Goal: Task Accomplishment & Management: Manage account settings

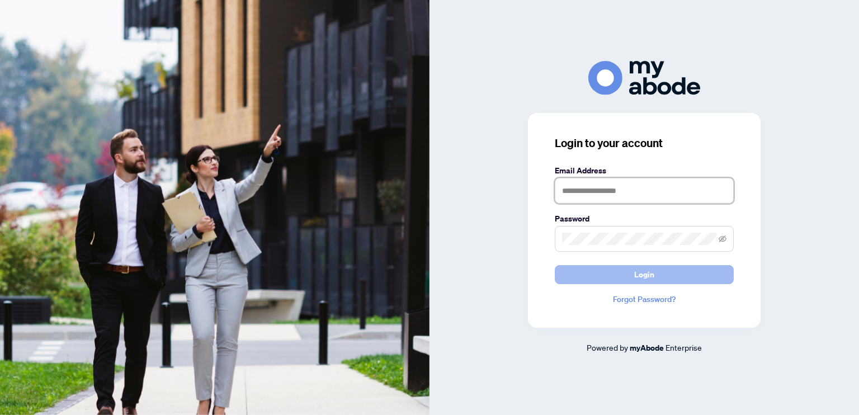
type input "**********"
click at [655, 280] on button "Login" at bounding box center [644, 274] width 179 height 19
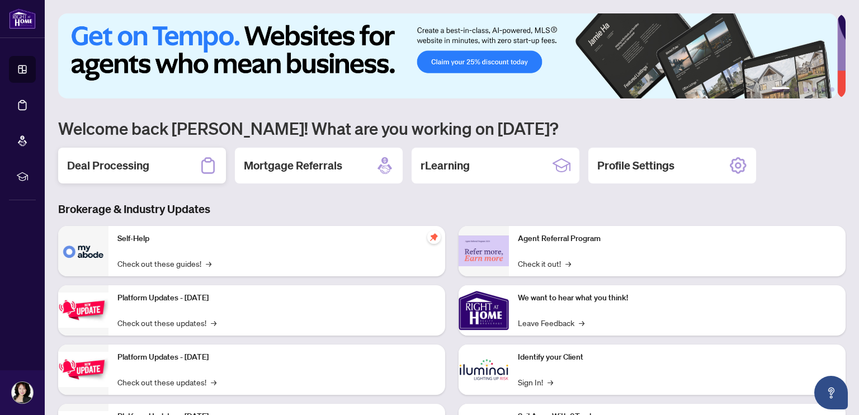
click at [136, 165] on h2 "Deal Processing" at bounding box center [108, 166] width 82 height 16
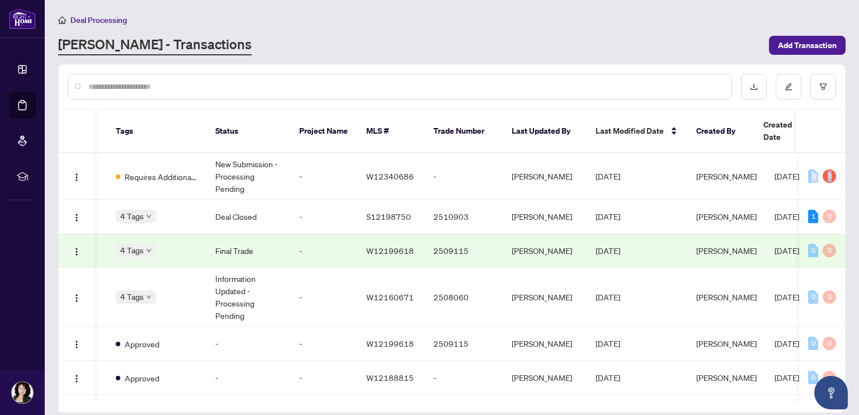
scroll to position [0, 309]
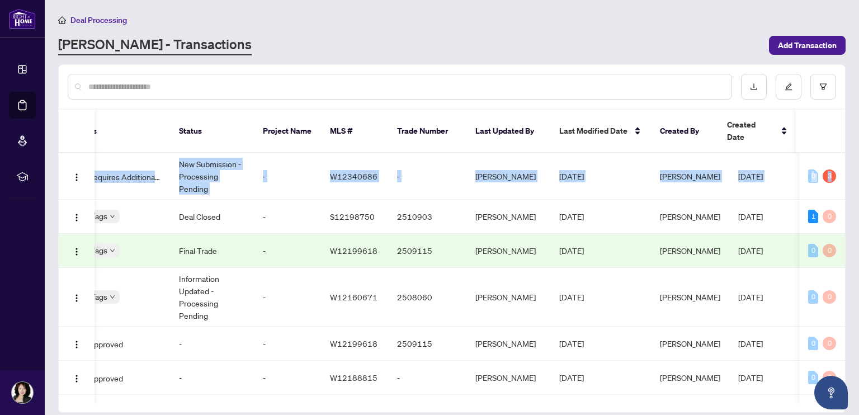
drag, startPoint x: 841, startPoint y: 146, endPoint x: 844, endPoint y: 160, distance: 14.8
click at [844, 160] on div "49686 1242 Wheat Boom Dr, Oakville, Ontario L6H 7G1, Canada Listing - Lease Req…" at bounding box center [452, 278] width 786 height 250
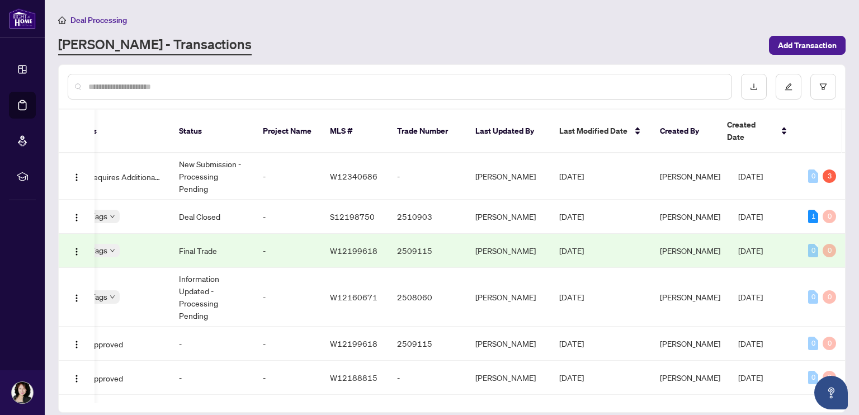
click at [541, 35] on div "[PERSON_NAME] - Transactions" at bounding box center [410, 45] width 704 height 20
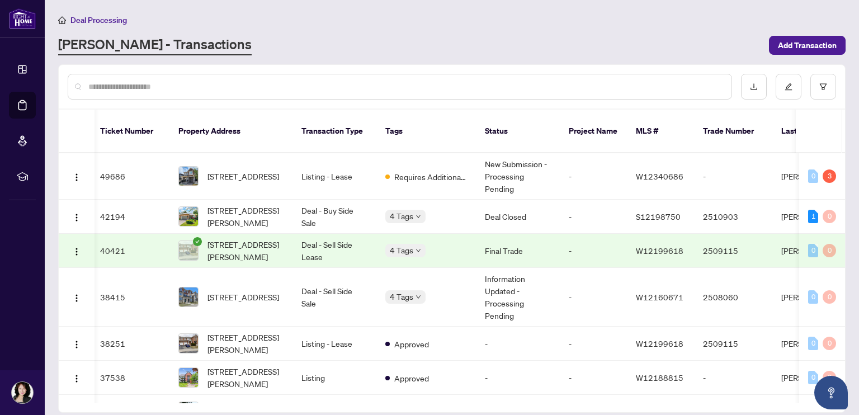
scroll to position [0, 6]
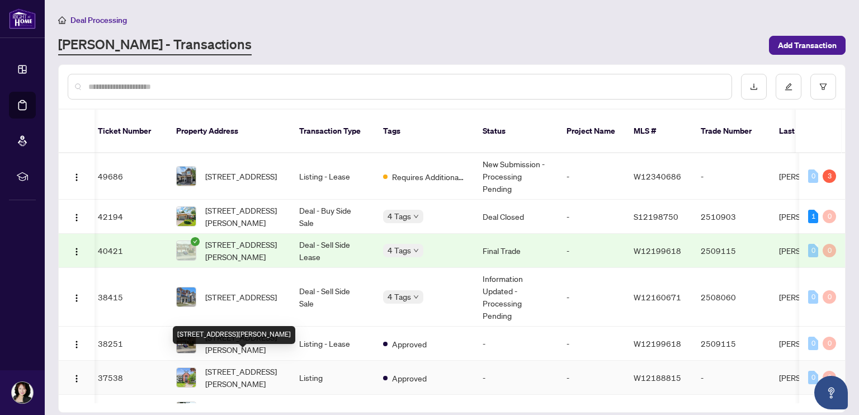
click at [233, 365] on span "[STREET_ADDRESS][PERSON_NAME]" at bounding box center [243, 377] width 76 height 25
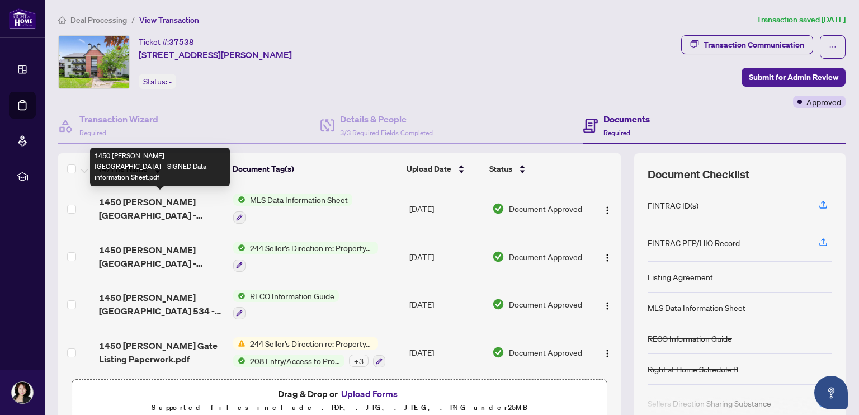
click at [170, 213] on span "1450 [PERSON_NAME][GEOGRAPHIC_DATA] - SIGNED Data information Sheet.pdf" at bounding box center [161, 208] width 125 height 27
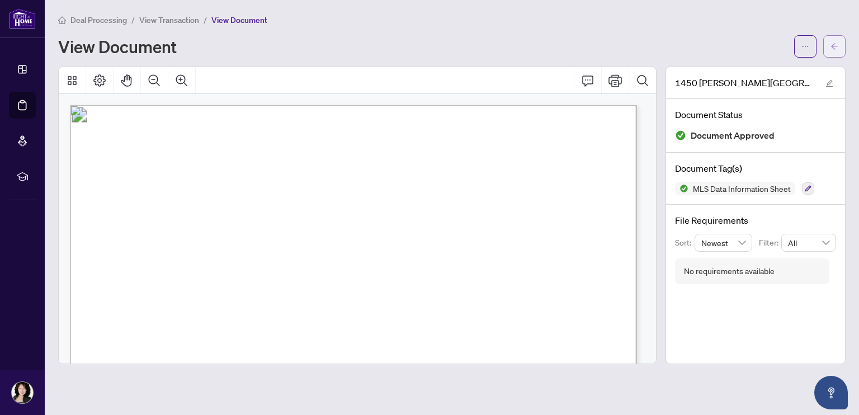
click at [833, 44] on icon "arrow-left" at bounding box center [834, 46] width 7 height 6
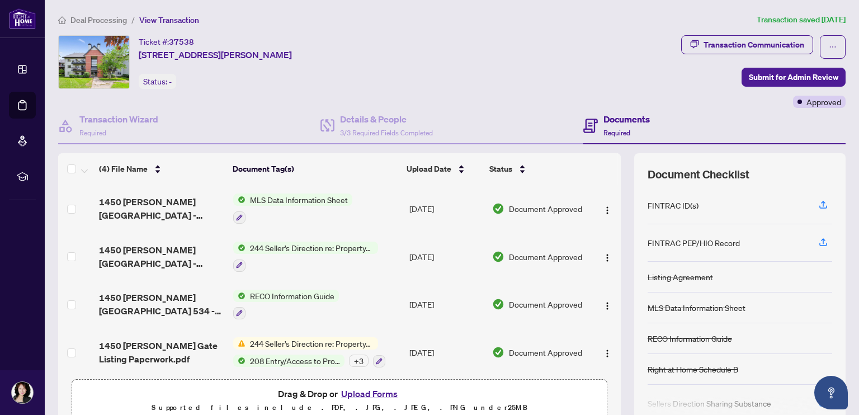
scroll to position [3, 0]
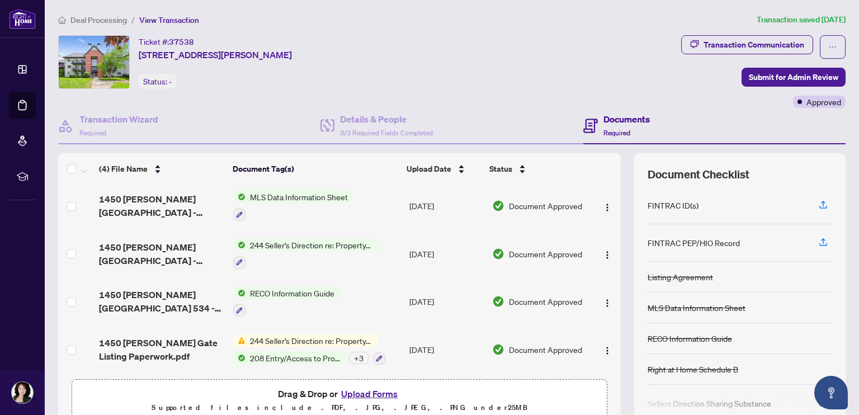
click at [298, 340] on span "244 Seller’s Direction re: Property/Offers" at bounding box center [311, 340] width 133 height 12
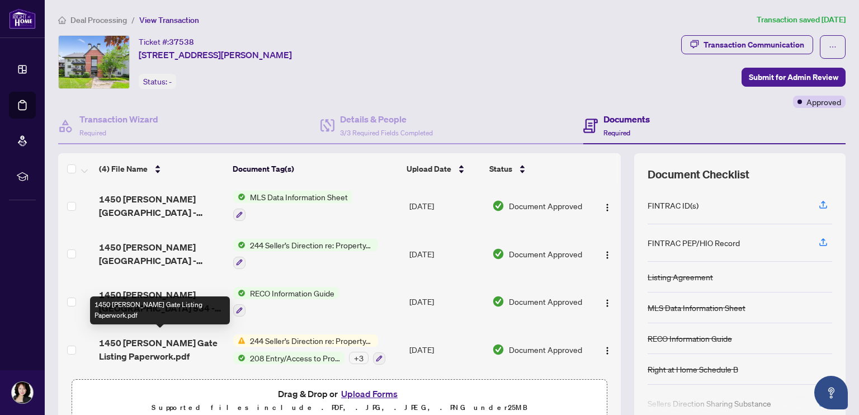
click at [144, 339] on span "1450 [PERSON_NAME] Gate Listing Paperwork.pdf" at bounding box center [161, 349] width 125 height 27
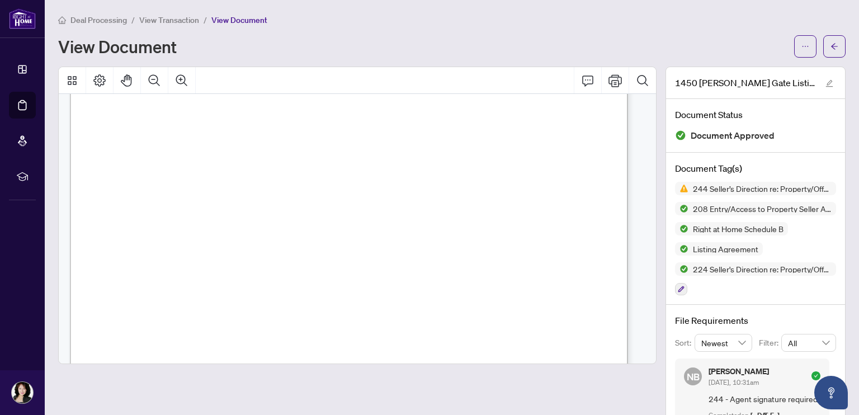
scroll to position [6394, 0]
click at [340, 32] on div "Deal Processing / View Transaction / View Document View Document" at bounding box center [451, 35] width 787 height 44
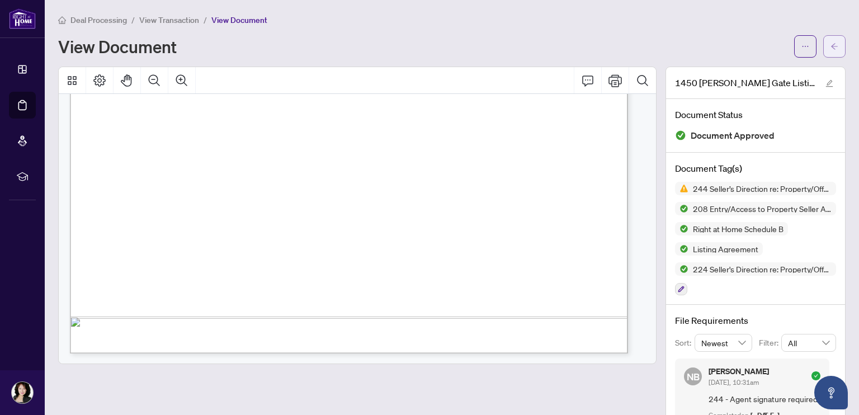
click at [830, 44] on button "button" at bounding box center [834, 46] width 22 height 22
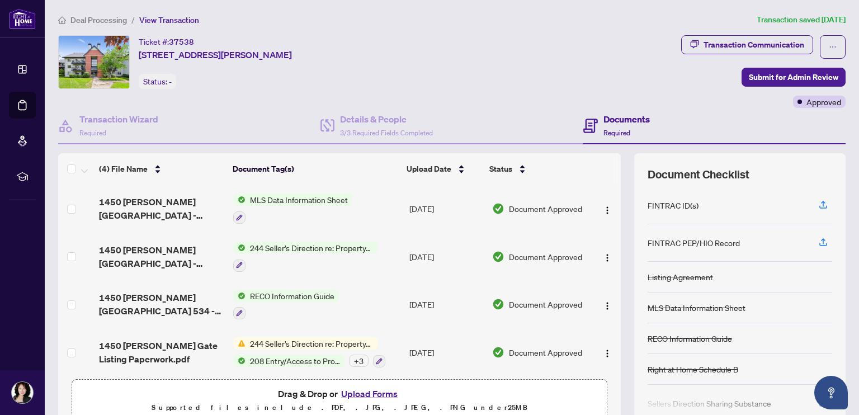
click at [612, 126] on div "Documents Required" at bounding box center [626, 125] width 46 height 26
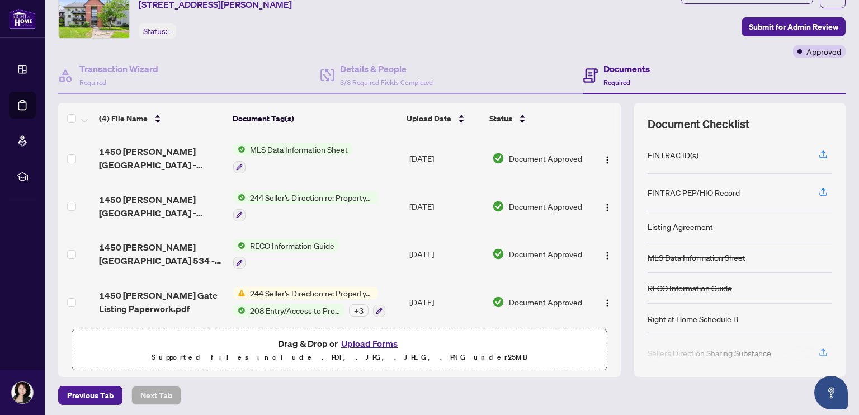
scroll to position [51, 0]
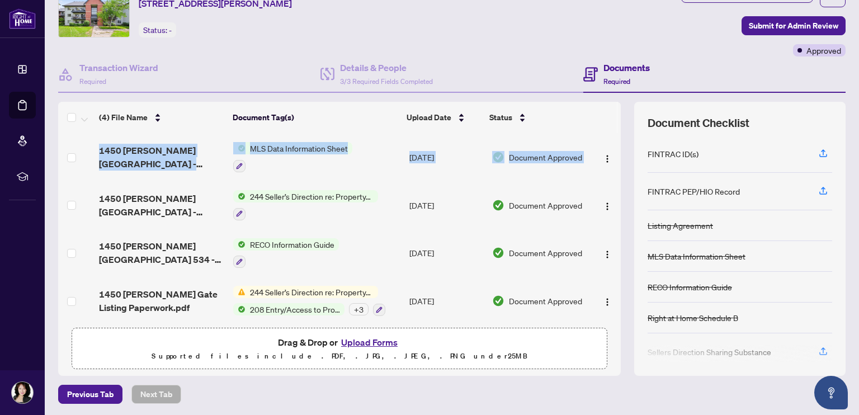
drag, startPoint x: 608, startPoint y: 170, endPoint x: 611, endPoint y: 206, distance: 36.4
click at [611, 206] on div "1450 Glen Abbey Gate - SIGNED Data information Sheet.pdf MLS Data Information S…" at bounding box center [339, 227] width 562 height 189
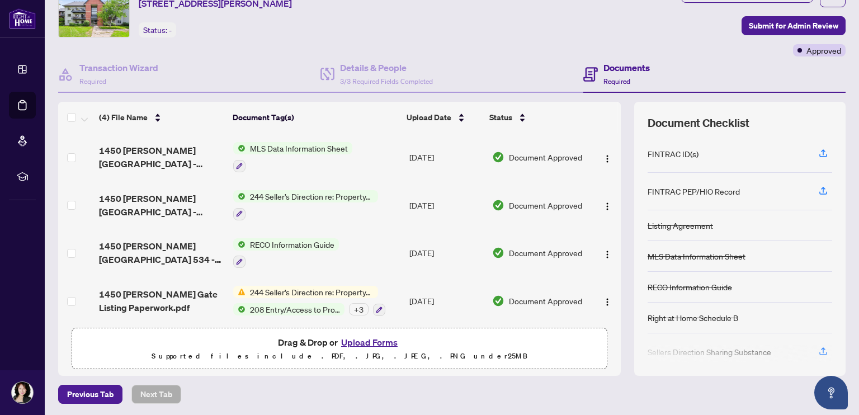
click at [479, 51] on div "Ticket #: 37538 534-1450 Glen Abbey Gate, Oakville, Ontario L6M 2V7, Canada Sta…" at bounding box center [367, 20] width 623 height 73
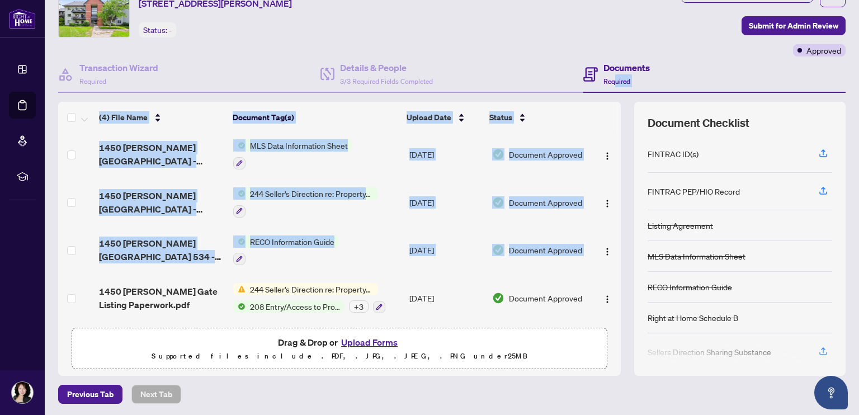
scroll to position [0, 0]
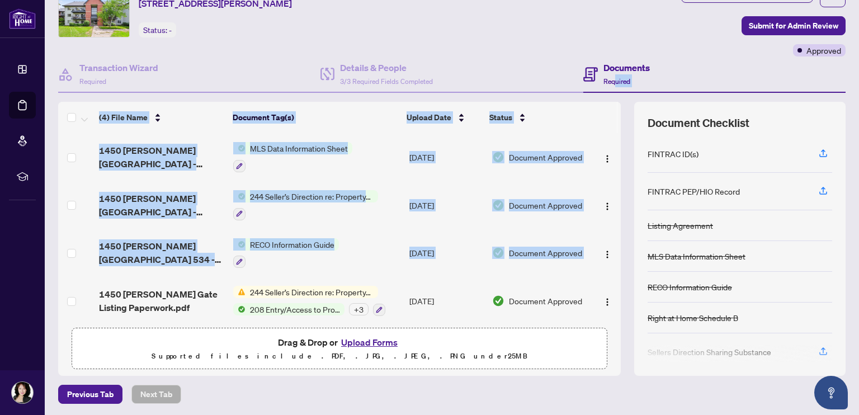
drag, startPoint x: 608, startPoint y: 230, endPoint x: 617, endPoint y: 48, distance: 183.0
click at [617, 48] on div "Ticket #: 37538 534-1450 Glen Abbey Gate, Oakville, Ontario L6M 2V7, Canada Sta…" at bounding box center [452, 180] width 796 height 392
click at [508, 46] on div "Ticket #: 37538 534-1450 Glen Abbey Gate, Oakville, Ontario L6M 2V7, Canada Sta…" at bounding box center [367, 20] width 623 height 73
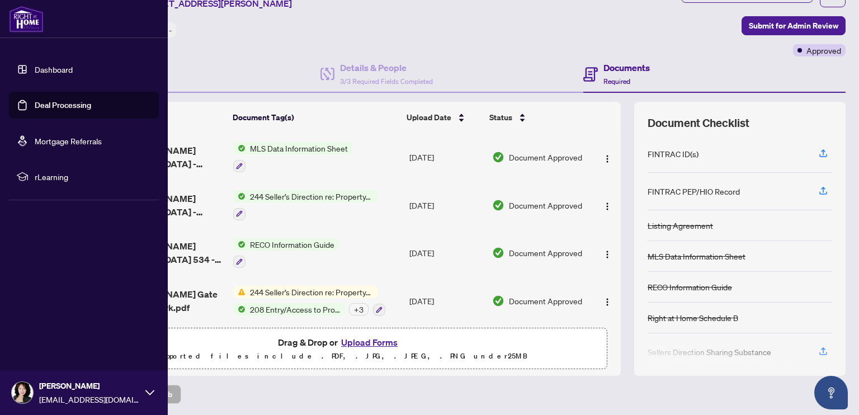
click at [73, 66] on link "Dashboard" at bounding box center [54, 69] width 38 height 10
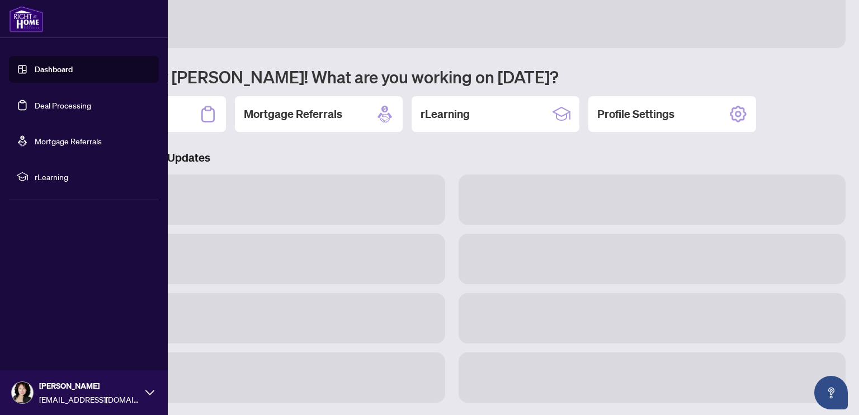
scroll to position [51, 0]
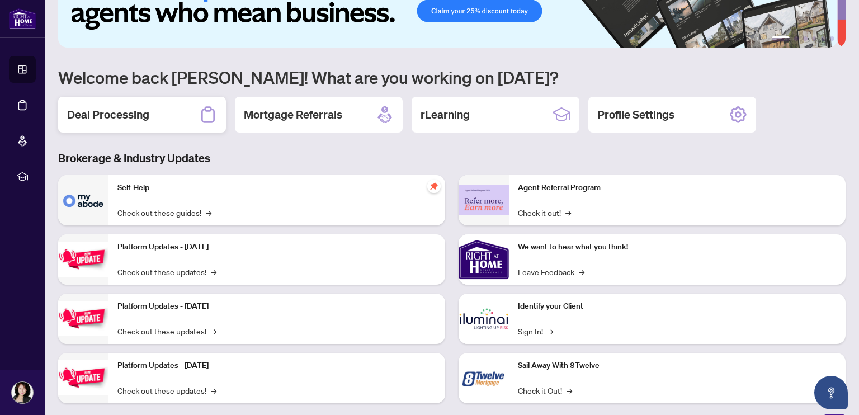
click at [171, 115] on div "Deal Processing" at bounding box center [142, 115] width 168 height 36
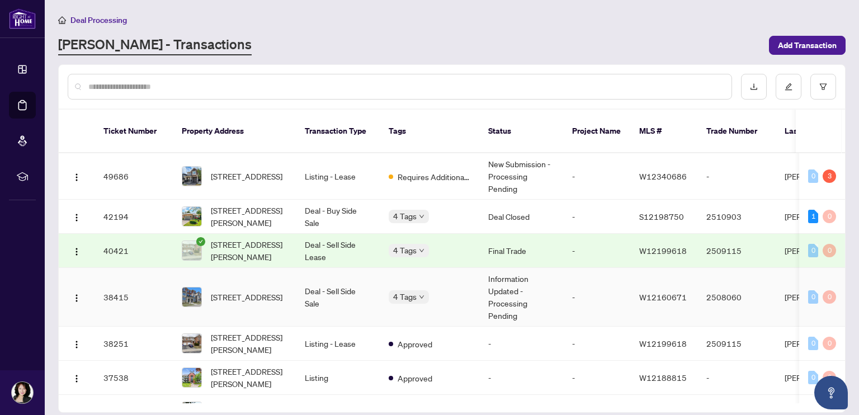
click at [210, 287] on div "[STREET_ADDRESS]" at bounding box center [234, 297] width 105 height 20
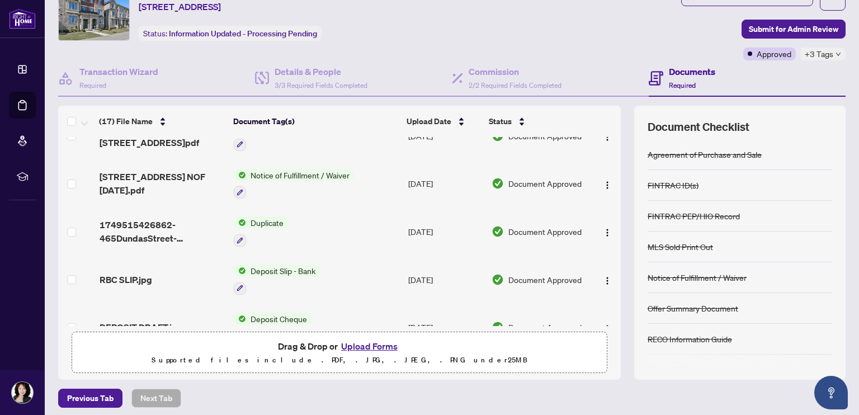
scroll to position [613, 0]
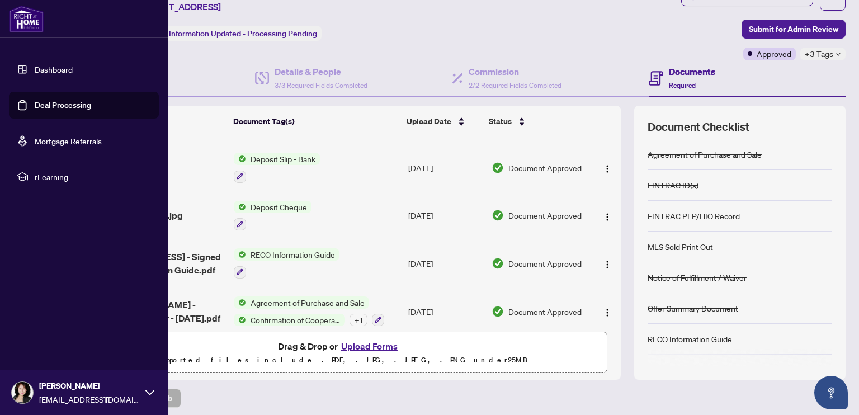
click at [35, 68] on link "Dashboard" at bounding box center [54, 69] width 38 height 10
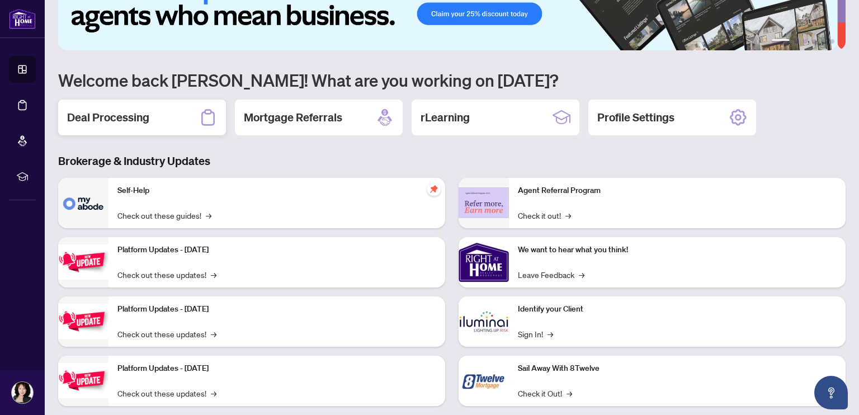
click at [125, 114] on h2 "Deal Processing" at bounding box center [108, 118] width 82 height 16
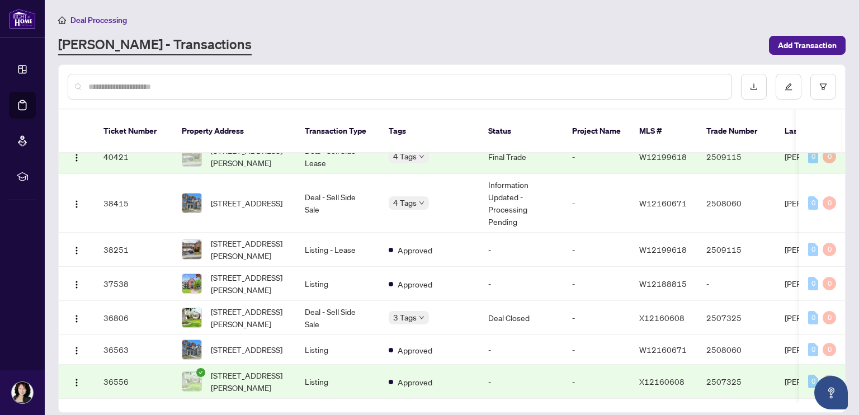
scroll to position [97, 0]
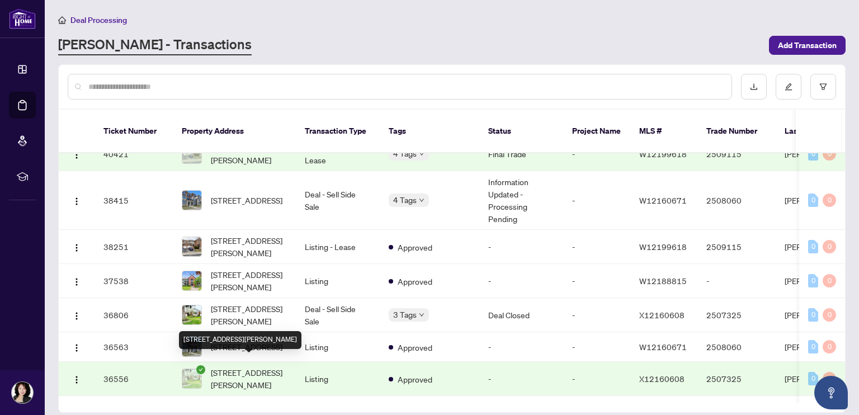
click at [242, 366] on span "[STREET_ADDRESS][PERSON_NAME]" at bounding box center [249, 378] width 76 height 25
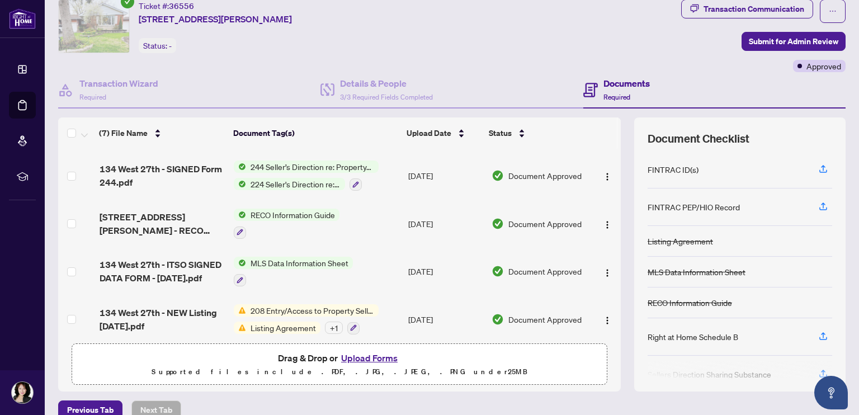
scroll to position [144, 0]
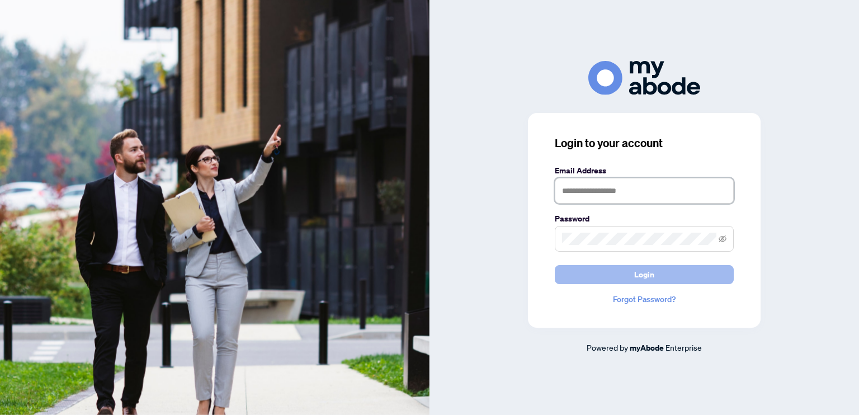
type input "**********"
click at [679, 270] on button "Login" at bounding box center [644, 274] width 179 height 19
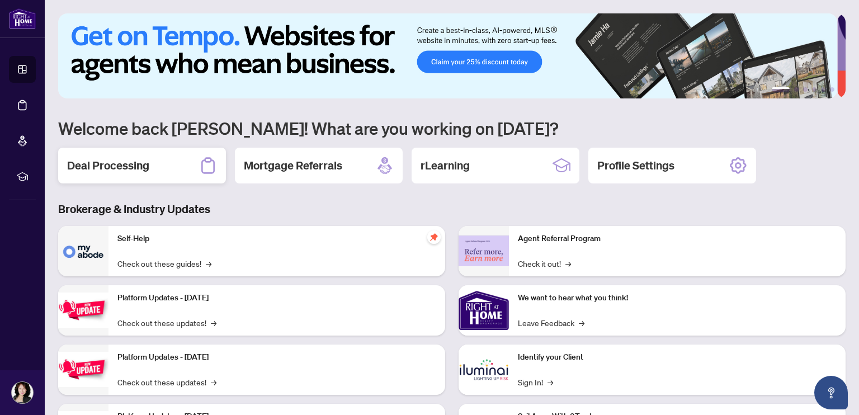
click at [154, 161] on div "Deal Processing" at bounding box center [142, 166] width 168 height 36
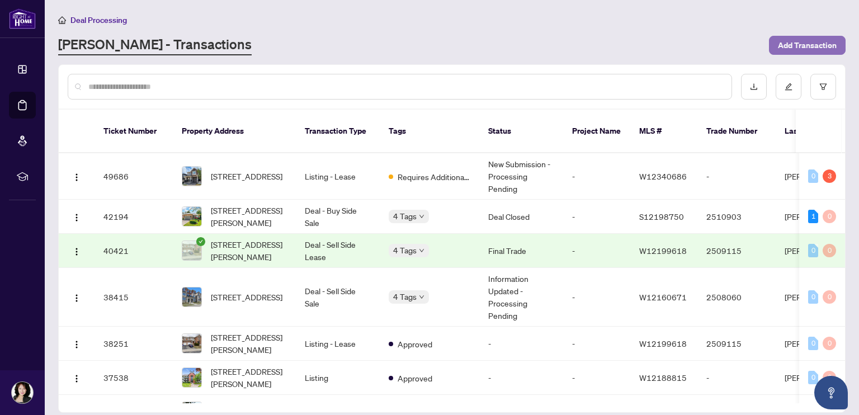
click at [802, 42] on span "Add Transaction" at bounding box center [807, 45] width 59 height 18
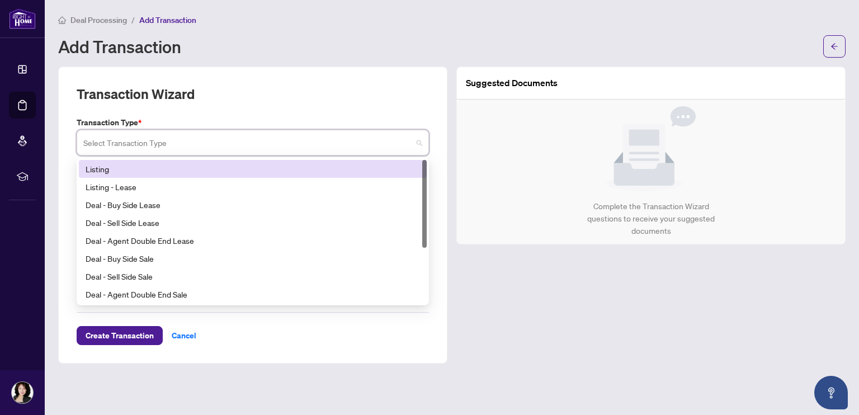
click at [313, 139] on input "search" at bounding box center [247, 144] width 329 height 25
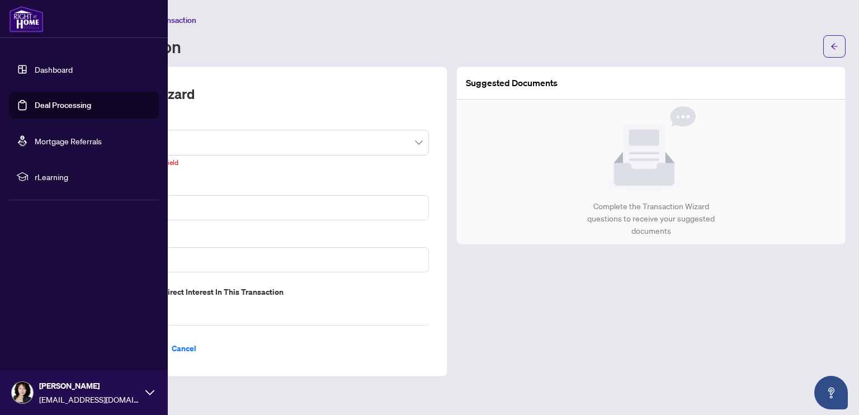
click at [73, 68] on link "Dashboard" at bounding box center [54, 69] width 38 height 10
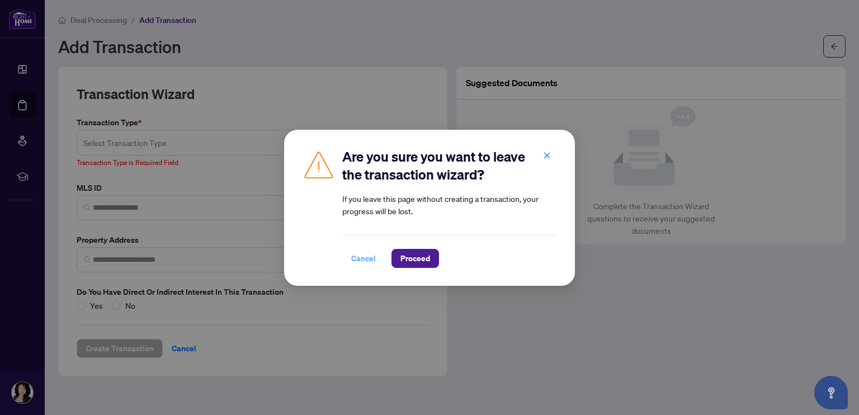
click at [372, 253] on span "Cancel" at bounding box center [363, 258] width 25 height 18
click at [412, 258] on span "Proceed" at bounding box center [415, 258] width 30 height 18
click at [550, 154] on icon "close" at bounding box center [547, 156] width 8 height 8
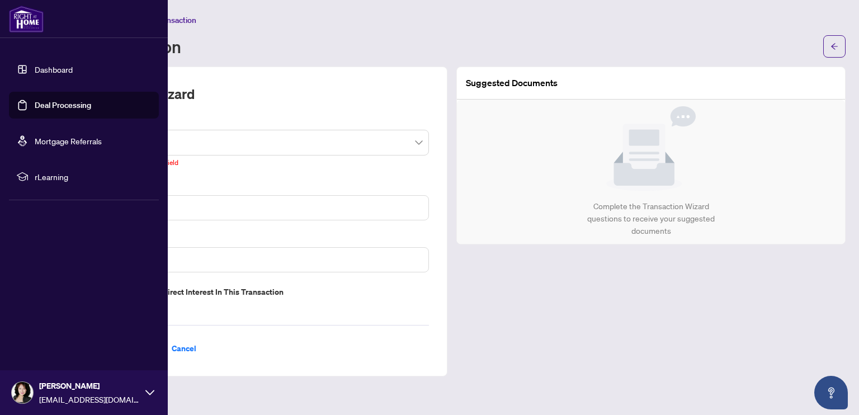
click at [44, 64] on link "Dashboard" at bounding box center [54, 69] width 38 height 10
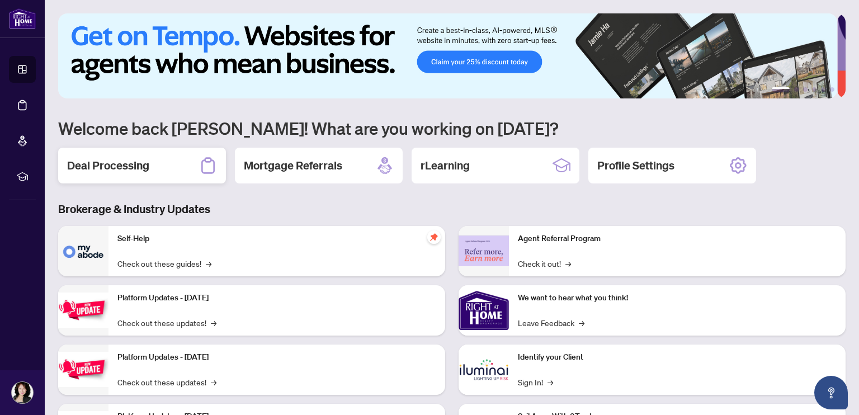
click at [195, 153] on div "Deal Processing" at bounding box center [142, 166] width 168 height 36
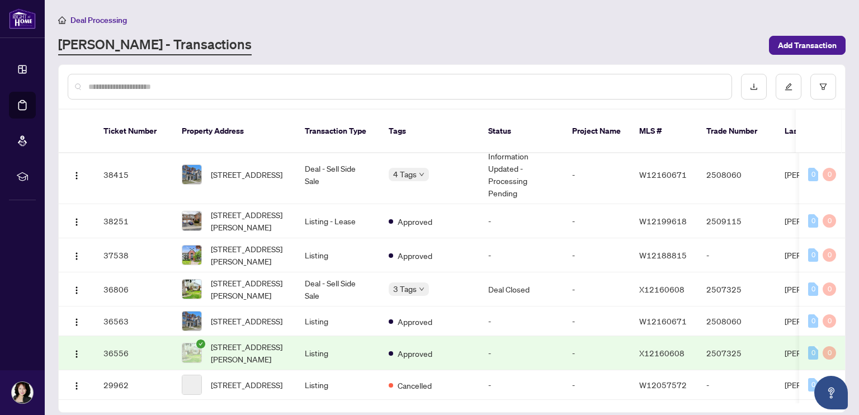
scroll to position [124, 0]
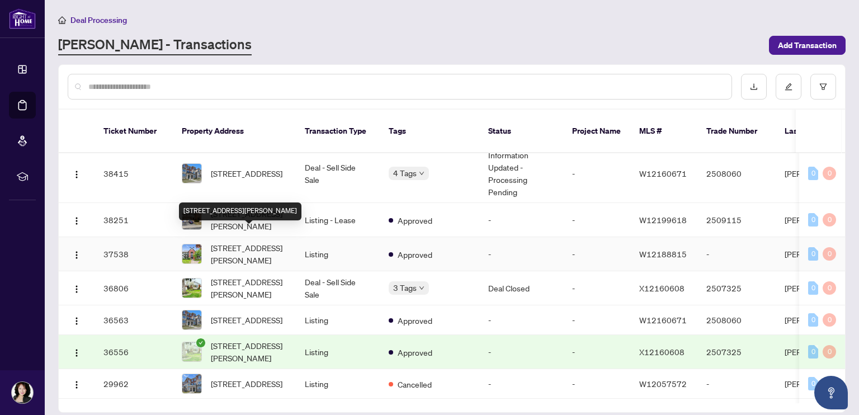
drag, startPoint x: 253, startPoint y: 239, endPoint x: 219, endPoint y: 237, distance: 33.6
click at [219, 242] on span "[STREET_ADDRESS][PERSON_NAME]" at bounding box center [249, 254] width 76 height 25
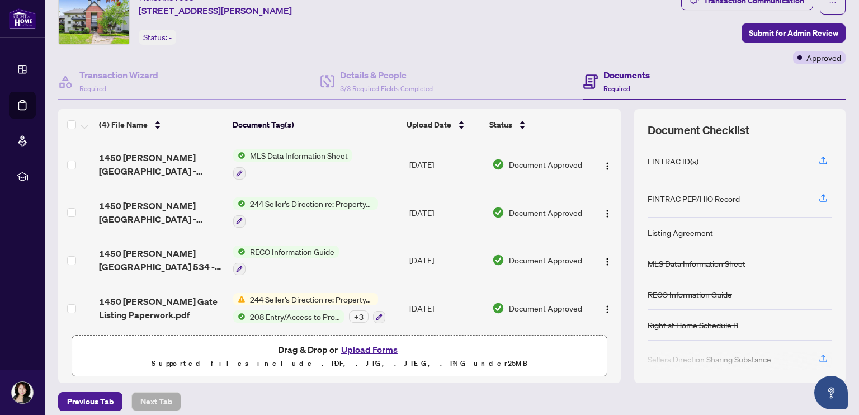
scroll to position [51, 0]
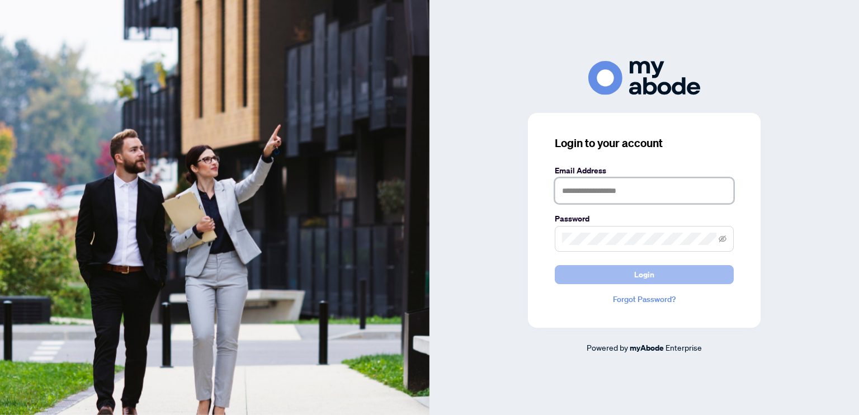
type input "**********"
click at [640, 272] on span "Login" at bounding box center [644, 275] width 20 height 18
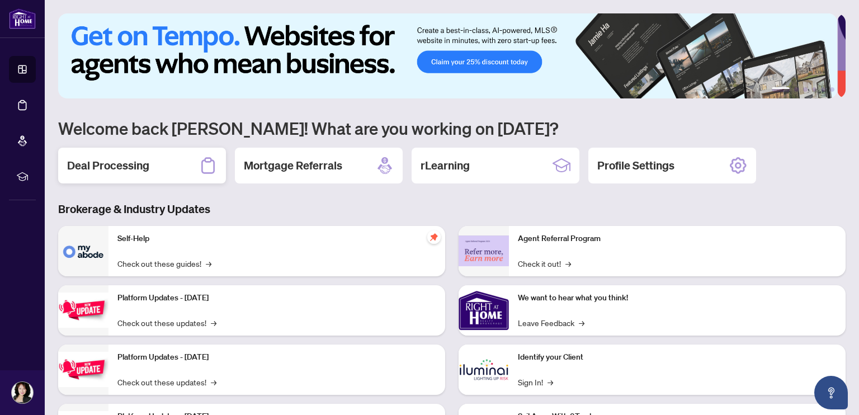
click at [130, 169] on h2 "Deal Processing" at bounding box center [108, 166] width 82 height 16
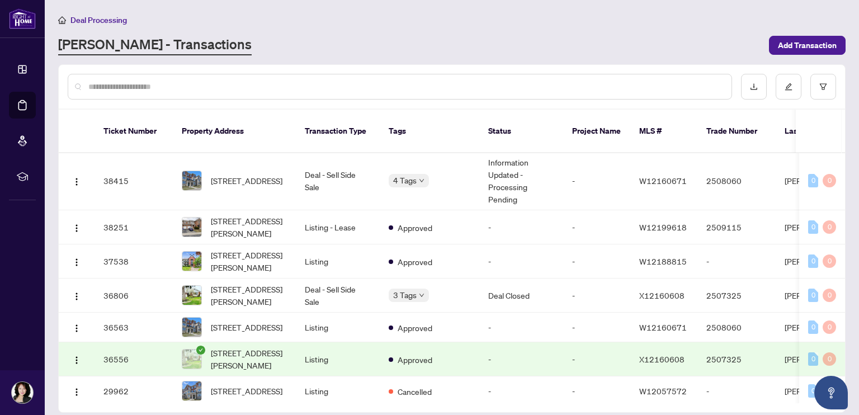
scroll to position [119, 0]
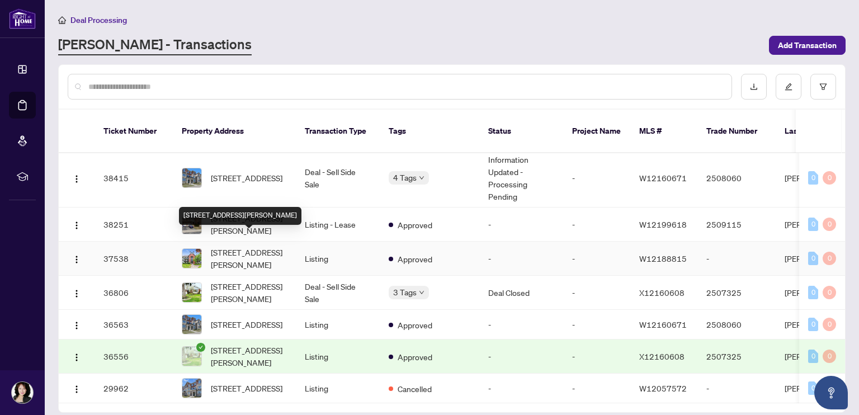
click at [235, 246] on span "[STREET_ADDRESS][PERSON_NAME]" at bounding box center [249, 258] width 76 height 25
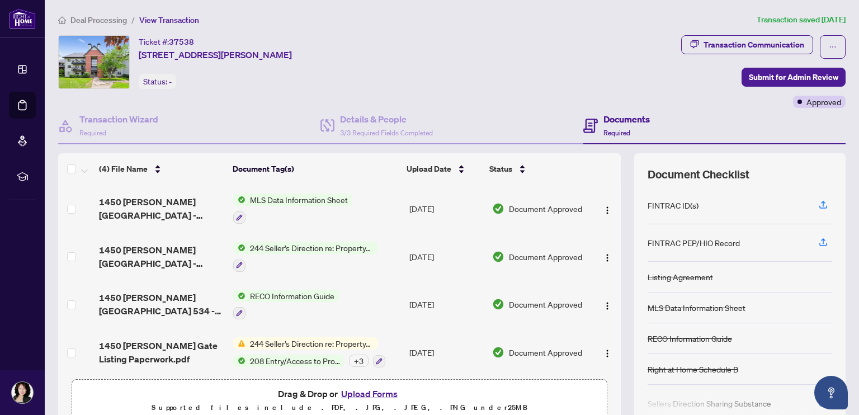
scroll to position [3, 0]
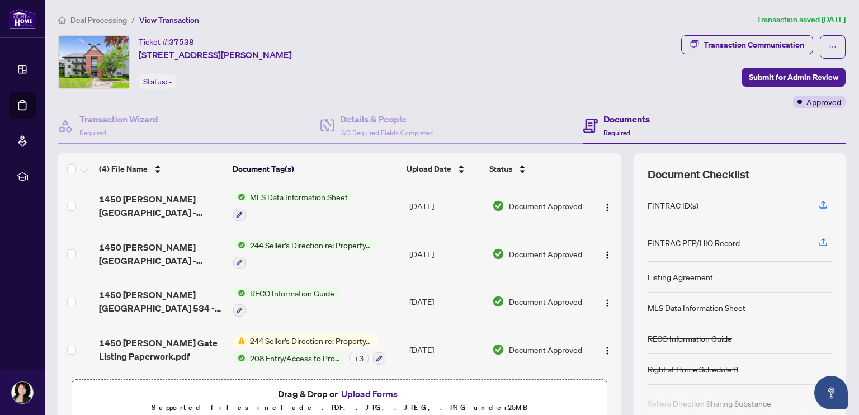
click at [651, 272] on div "Listing Agreement" at bounding box center [679, 277] width 65 height 12
click at [614, 121] on h4 "Documents" at bounding box center [626, 118] width 46 height 13
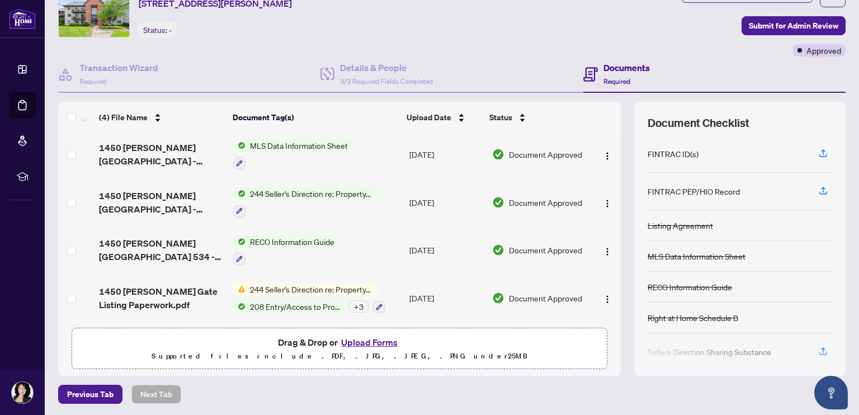
scroll to position [29, 0]
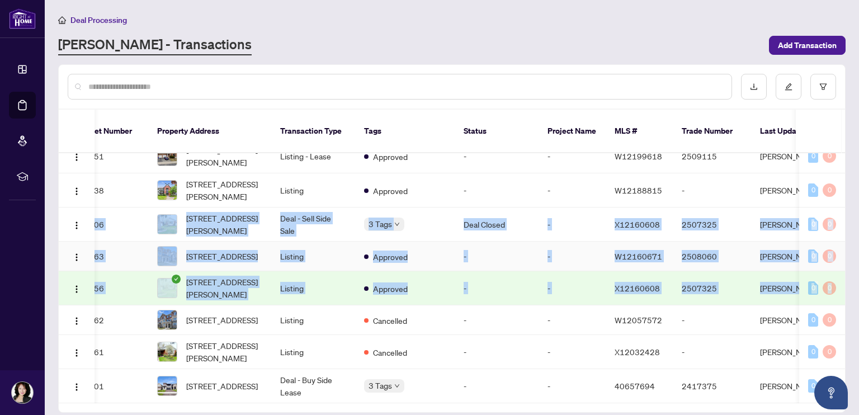
scroll to position [0, 33]
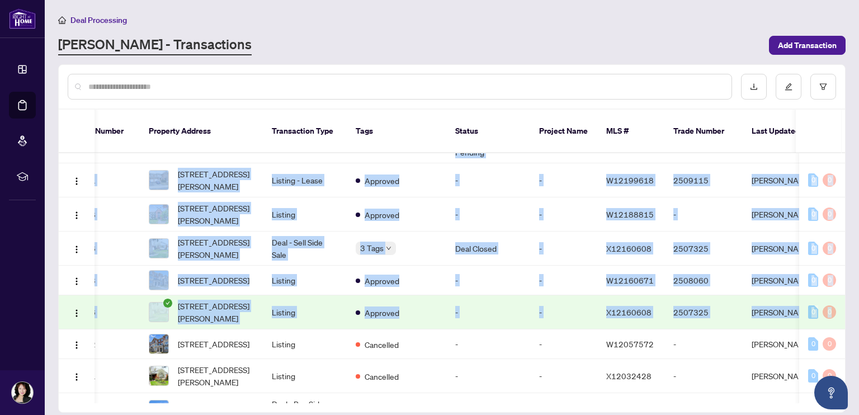
drag, startPoint x: 841, startPoint y: 258, endPoint x: 830, endPoint y: 120, distance: 139.1
click at [830, 120] on div "Ticket Number Property Address Transaction Type Tags Status Project Name MLS # …" at bounding box center [452, 257] width 786 height 294
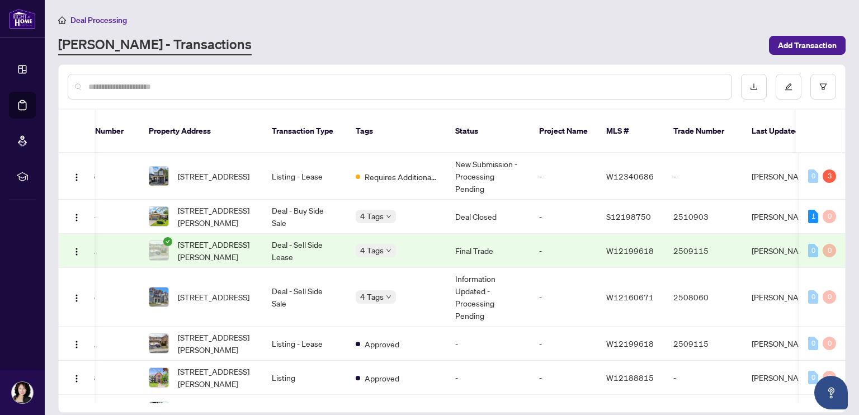
click at [501, 35] on div "[PERSON_NAME] - Transactions" at bounding box center [410, 45] width 704 height 20
click at [193, 365] on span "[STREET_ADDRESS][PERSON_NAME]" at bounding box center [216, 377] width 76 height 25
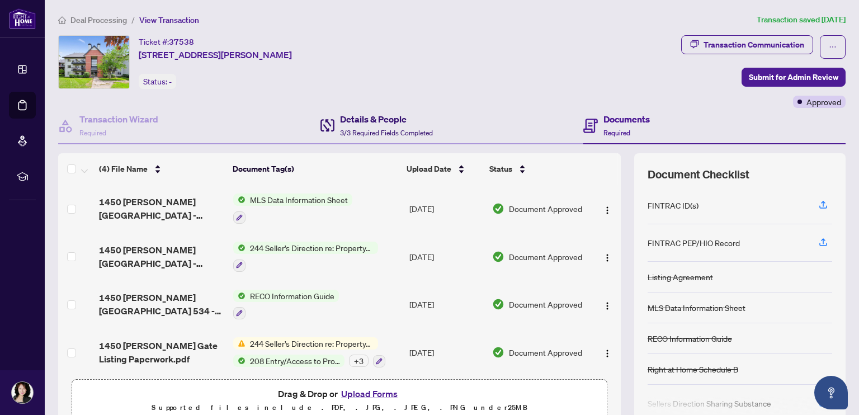
click at [372, 133] on span "3/3 Required Fields Completed" at bounding box center [386, 133] width 93 height 8
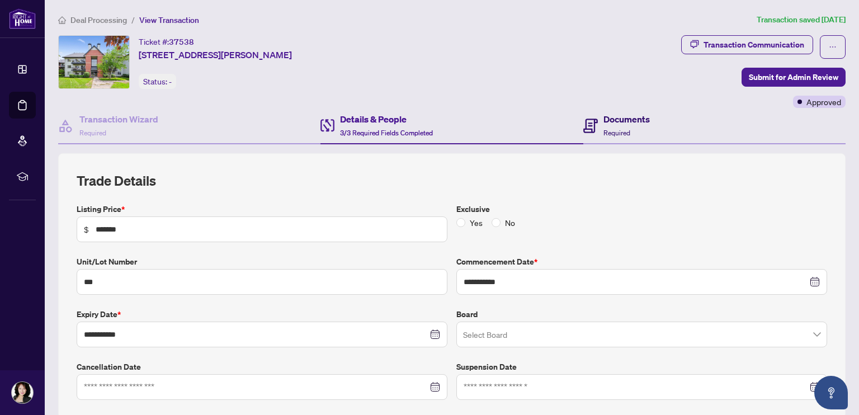
click at [637, 121] on h4 "Documents" at bounding box center [626, 118] width 46 height 13
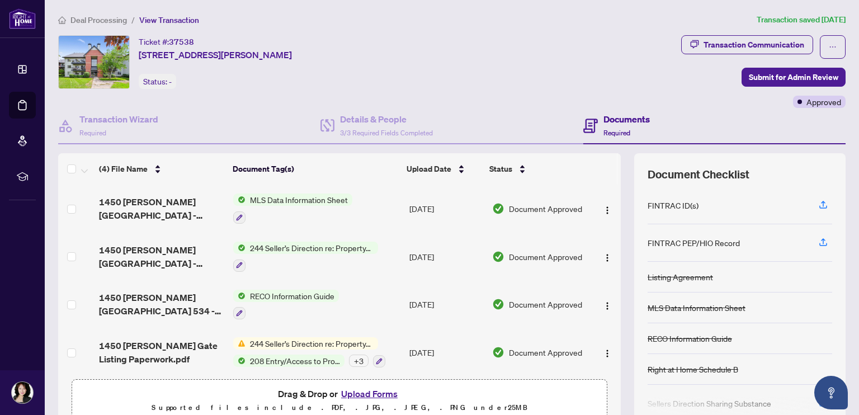
click at [280, 354] on span "208 Entry/Access to Property Seller Acknowledgement" at bounding box center [294, 360] width 99 height 12
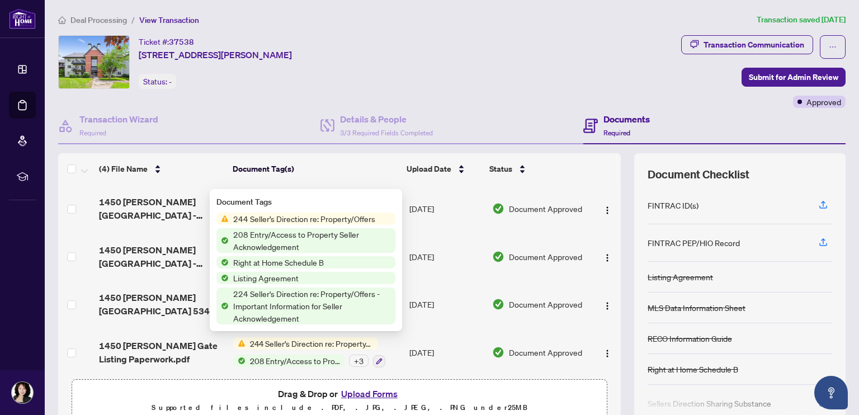
click at [252, 278] on span "Listing Agreement" at bounding box center [266, 278] width 74 height 12
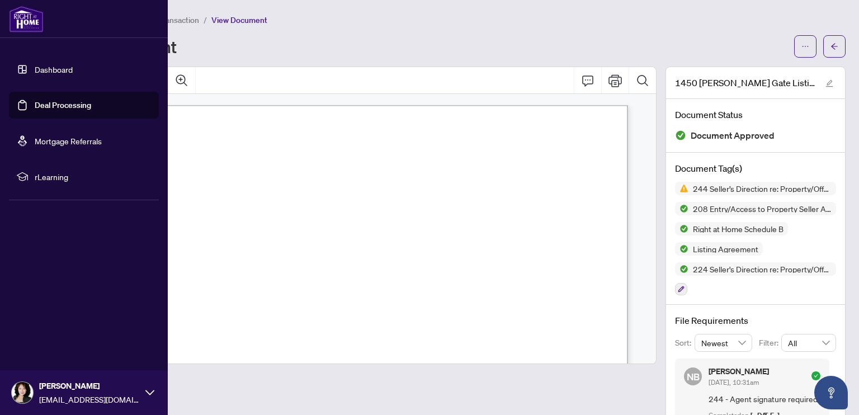
click at [70, 70] on link "Dashboard" at bounding box center [54, 69] width 38 height 10
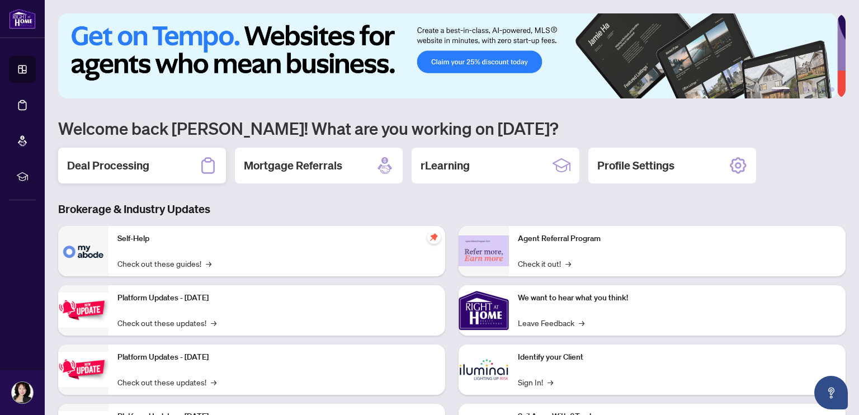
click at [126, 159] on h2 "Deal Processing" at bounding box center [108, 166] width 82 height 16
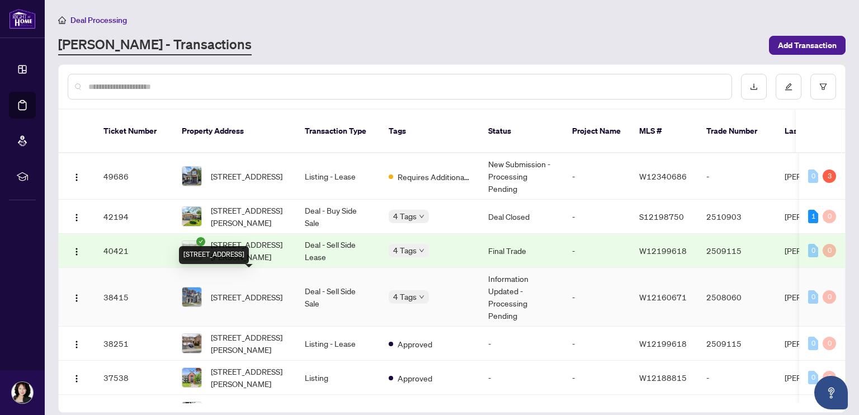
click at [233, 291] on span "[STREET_ADDRESS]" at bounding box center [247, 297] width 72 height 12
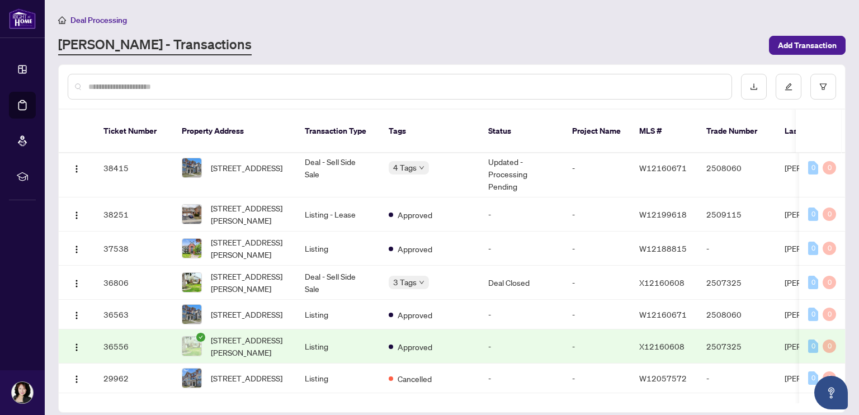
scroll to position [130, 0]
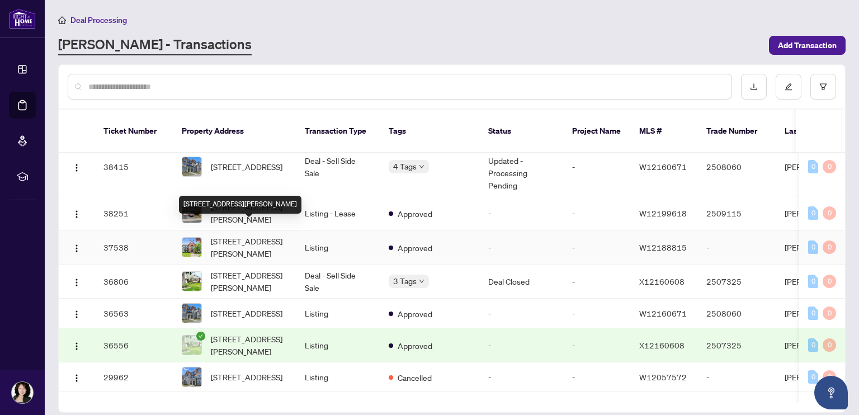
click at [268, 235] on span "[STREET_ADDRESS][PERSON_NAME]" at bounding box center [249, 247] width 76 height 25
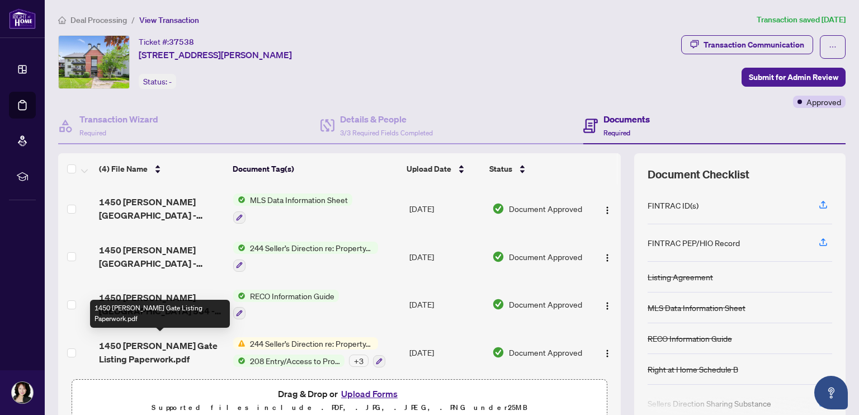
click at [187, 339] on span "1450 Glen Abbey Gate Listing Paperwork.pdf" at bounding box center [161, 352] width 125 height 27
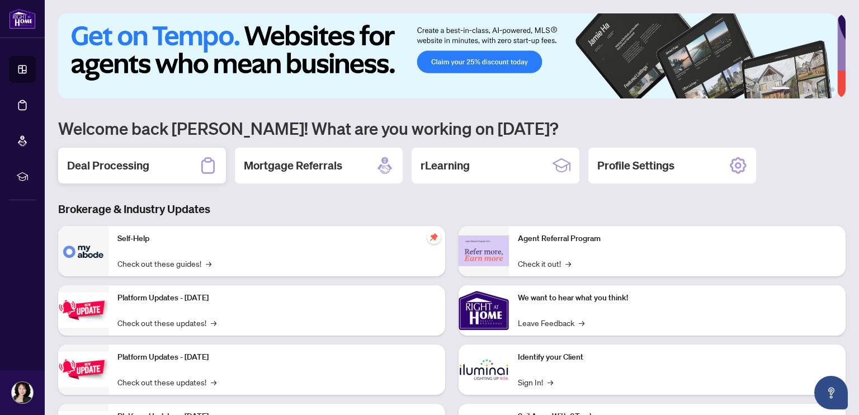
click at [108, 169] on h2 "Deal Processing" at bounding box center [108, 166] width 82 height 16
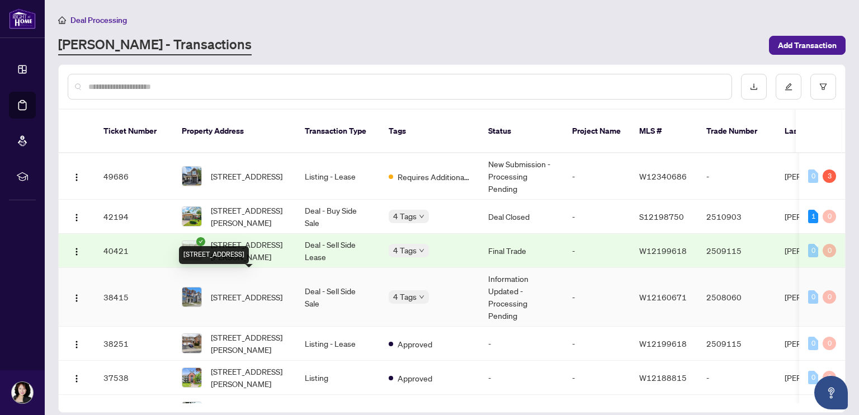
click at [233, 291] on span "[STREET_ADDRESS]" at bounding box center [247, 297] width 72 height 12
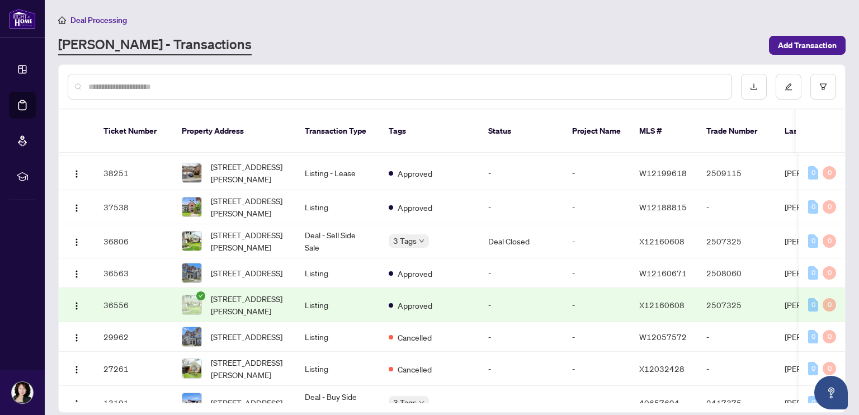
scroll to position [173, 0]
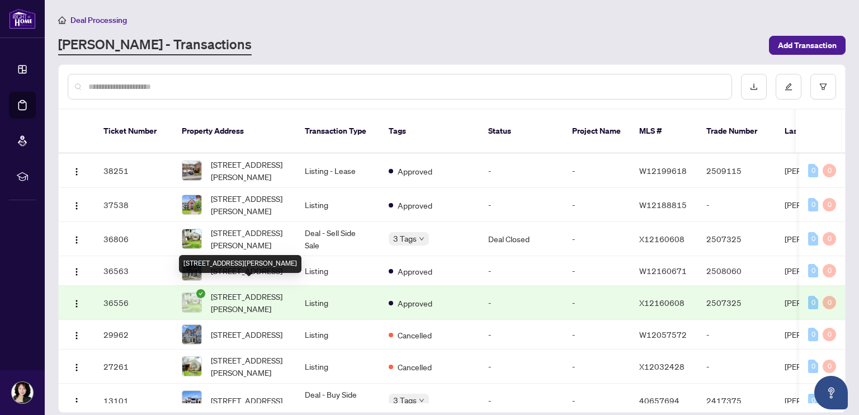
click at [239, 292] on span "[STREET_ADDRESS][PERSON_NAME]" at bounding box center [249, 302] width 76 height 25
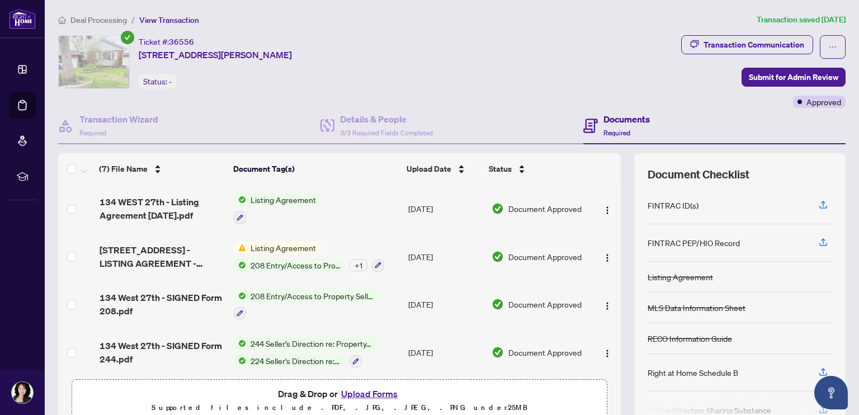
drag, startPoint x: 612, startPoint y: 211, endPoint x: 613, endPoint y: 267, distance: 55.4
click at [613, 267] on div "(7) File Name Document Tag(s) Upload Date Status 134 WEST 27th - Listing Agreem…" at bounding box center [451, 290] width 787 height 274
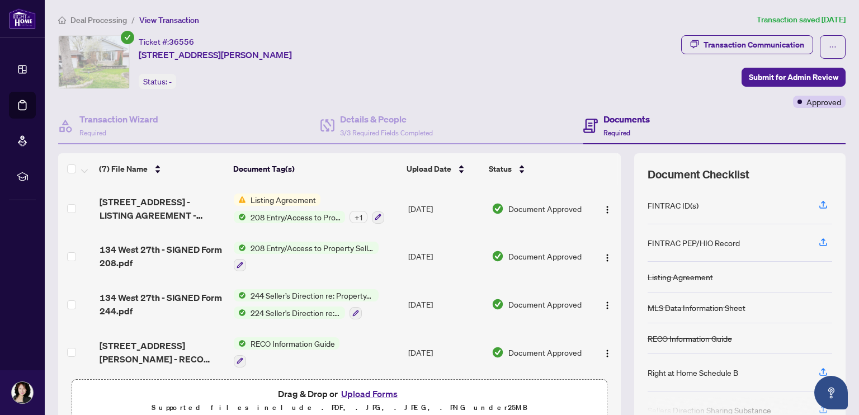
scroll to position [38, 0]
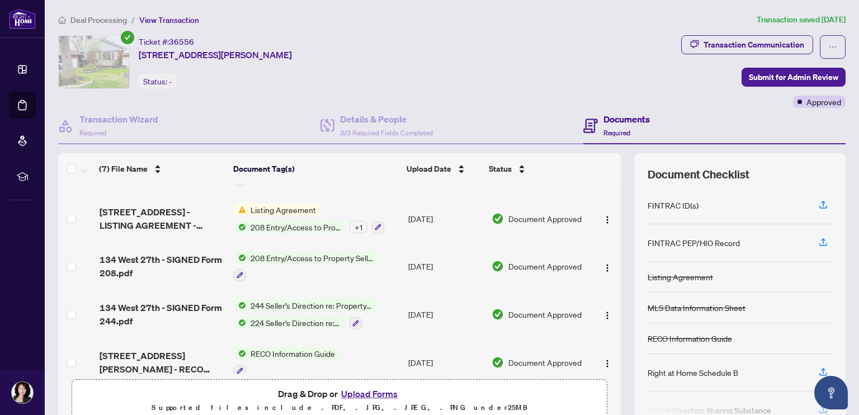
click at [342, 253] on span "208 Entry/Access to Property Seller Acknowledgement" at bounding box center [312, 258] width 133 height 12
click at [131, 259] on span "134 West 27th - SIGNED Form 208.pdf" at bounding box center [163, 266] width 126 height 27
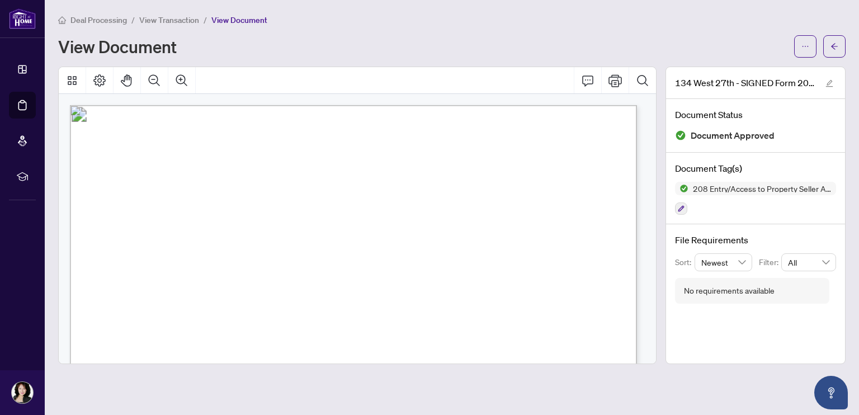
scroll to position [1, 0]
click at [835, 47] on icon "arrow-left" at bounding box center [834, 46] width 8 height 8
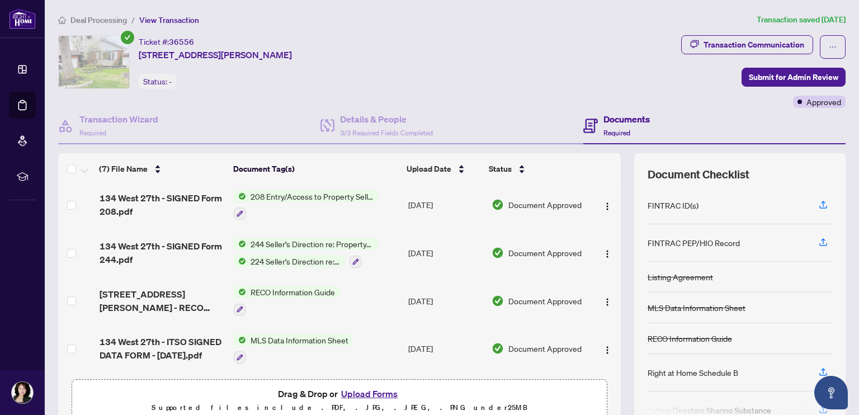
scroll to position [112, 0]
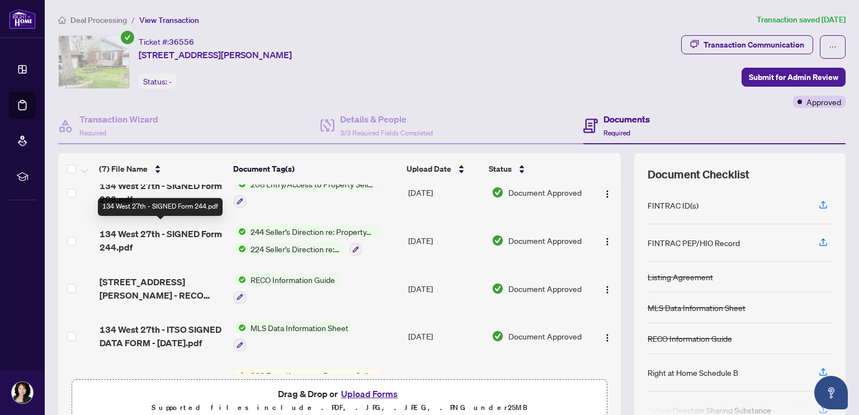
click at [154, 227] on span "134 West 27th - SIGNED Form 244.pdf" at bounding box center [163, 240] width 126 height 27
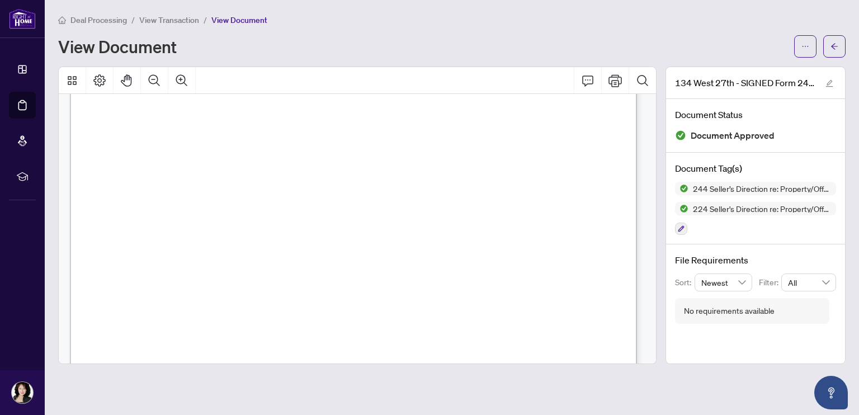
scroll to position [968, 0]
click at [839, 45] on button "button" at bounding box center [834, 46] width 22 height 22
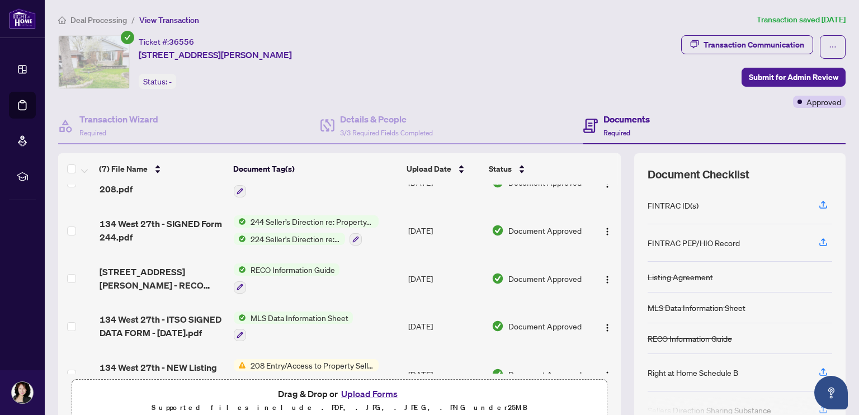
scroll to position [144, 0]
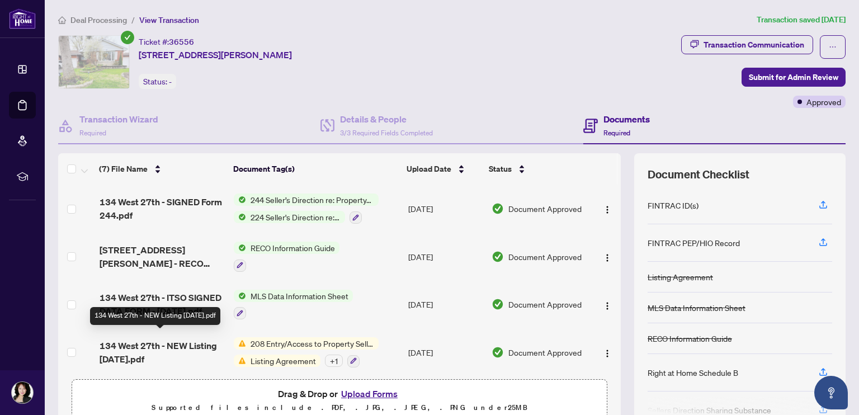
click at [163, 339] on span "134 West 27th - NEW Listing [DATE].pdf" at bounding box center [163, 352] width 126 height 27
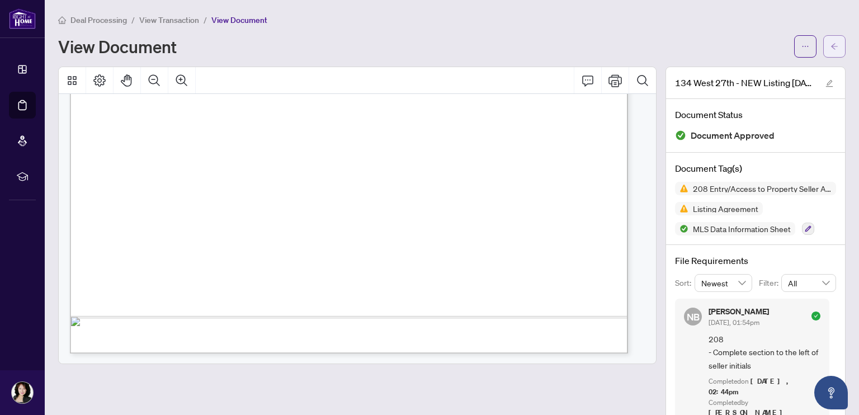
click at [830, 44] on button "button" at bounding box center [834, 46] width 22 height 22
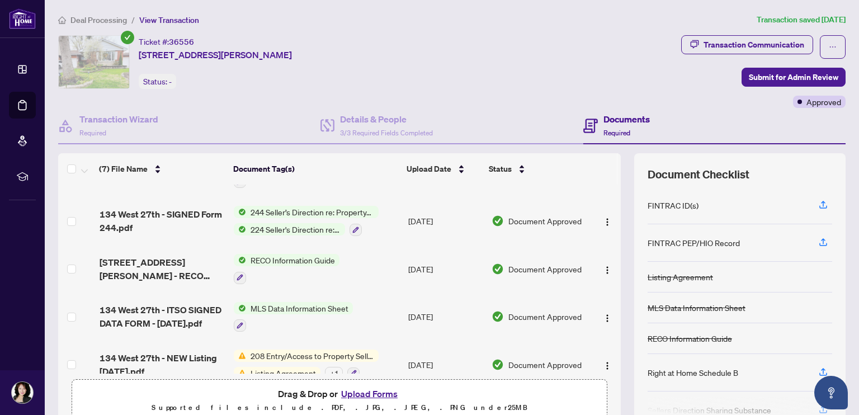
scroll to position [144, 0]
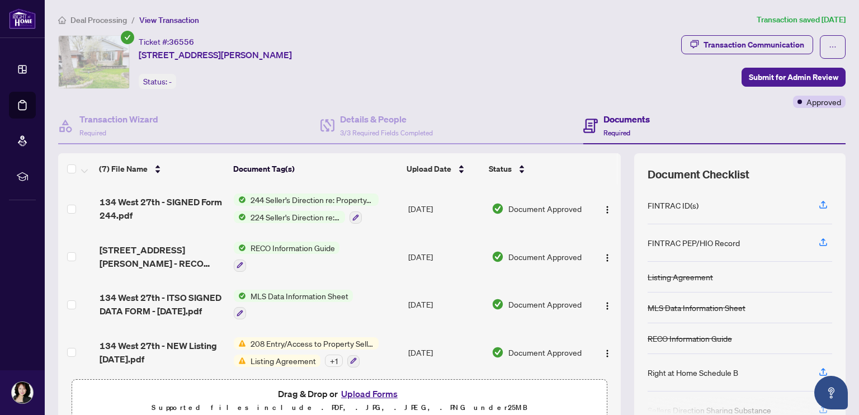
click at [443, 77] on div "Ticket #: 36556 [STREET_ADDRESS][PERSON_NAME] Status: -" at bounding box center [367, 62] width 618 height 54
